Goal: Information Seeking & Learning: Learn about a topic

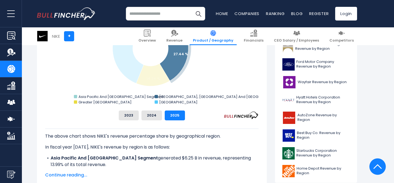
scroll to position [192, 0]
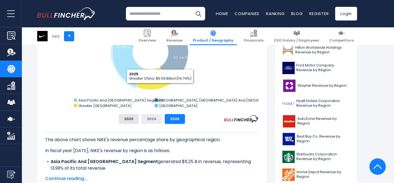
click at [152, 119] on button "2024" at bounding box center [152, 119] width 21 height 10
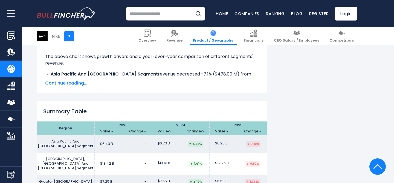
scroll to position [817, 0]
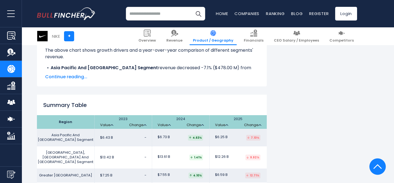
click at [82, 74] on span "Continue reading..." at bounding box center [152, 77] width 214 height 7
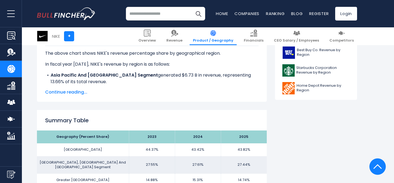
scroll to position [0, 0]
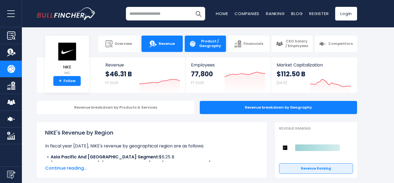
click at [156, 48] on link "Revenue" at bounding box center [162, 44] width 41 height 16
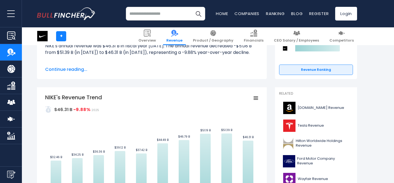
scroll to position [80, 0]
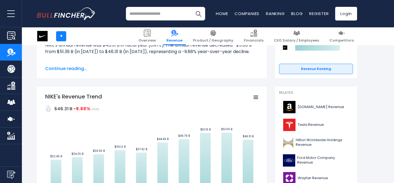
click at [64, 71] on span "Continue reading..." at bounding box center [152, 68] width 214 height 7
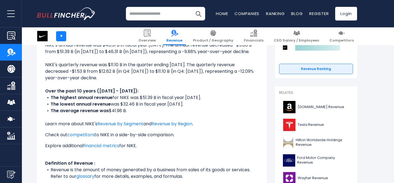
scroll to position [81, 0]
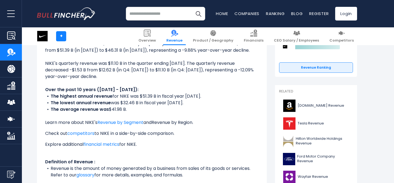
click at [167, 121] on link "Revenue by Region" at bounding box center [172, 122] width 41 height 6
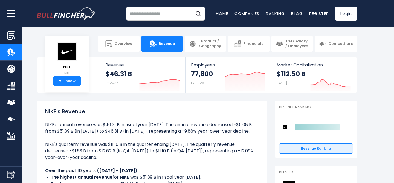
scroll to position [42, 0]
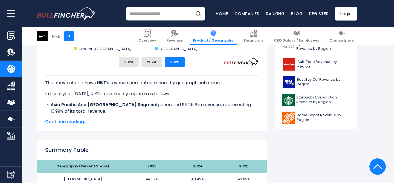
scroll to position [248, 0]
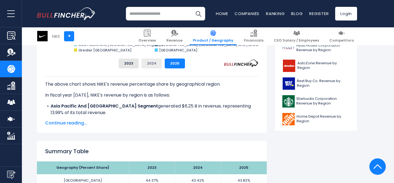
click at [154, 62] on button "2024" at bounding box center [152, 64] width 21 height 10
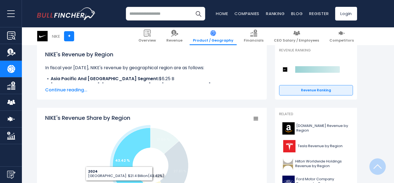
scroll to position [78, 0]
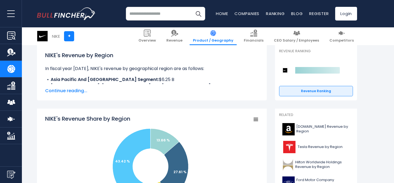
click at [66, 93] on span "Continue reading..." at bounding box center [152, 91] width 214 height 7
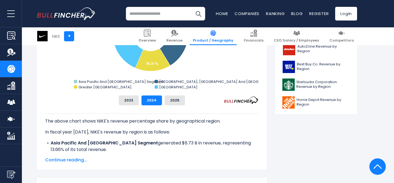
scroll to position [266, 0]
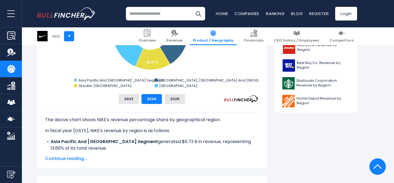
click at [73, 158] on span "Continue reading..." at bounding box center [152, 159] width 214 height 7
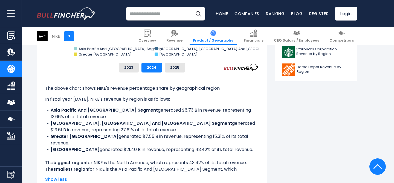
scroll to position [298, 0]
